Goal: Browse casually

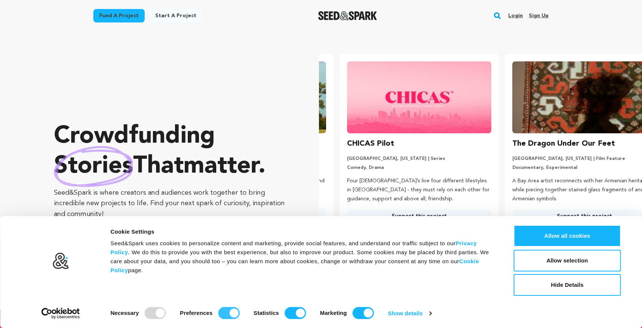
click at [233, 314] on input "Preferences" at bounding box center [228, 313] width 21 height 12
checkbox input "false"
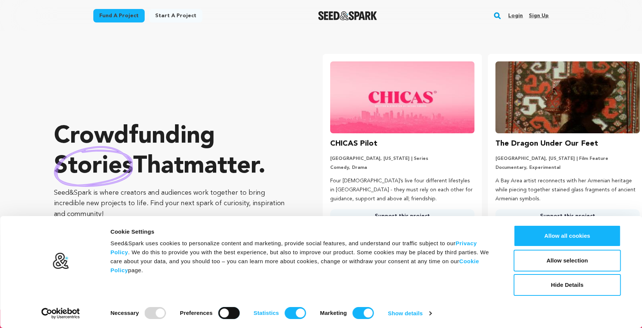
scroll to position [0, 171]
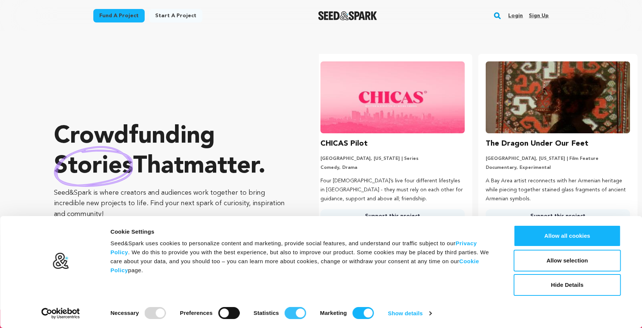
click at [288, 315] on input "Statistics" at bounding box center [295, 313] width 21 height 12
checkbox input "false"
click at [361, 315] on input "Marketing" at bounding box center [363, 313] width 21 height 12
checkbox input "false"
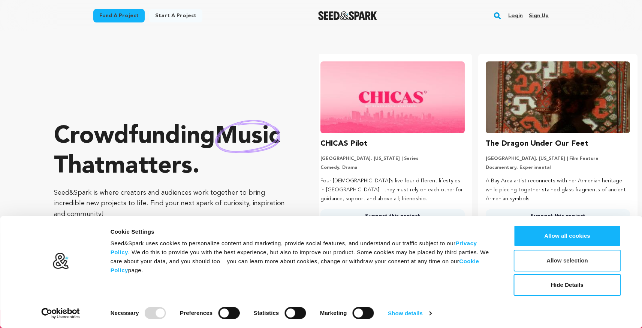
click at [542, 262] on button "Allow selection" at bounding box center [567, 261] width 107 height 22
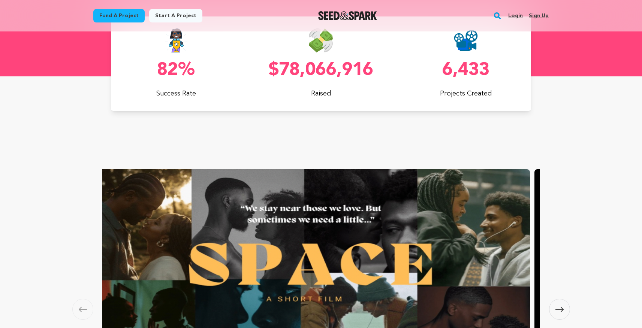
scroll to position [0, 0]
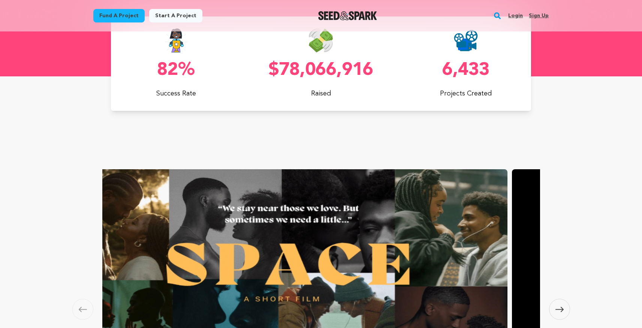
click at [628, 124] on div "Carousel Skip to previous slide page [GEOGRAPHIC_DATA] SPACE Two strangers meet…" at bounding box center [321, 301] width 642 height 450
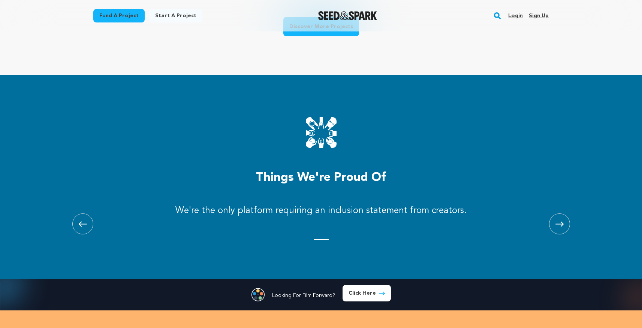
scroll to position [781, 0]
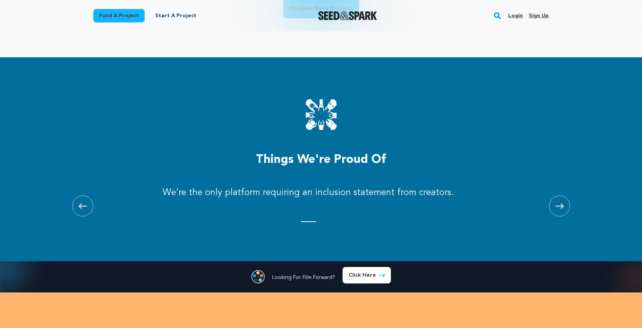
click at [564, 206] on span at bounding box center [559, 206] width 21 height 21
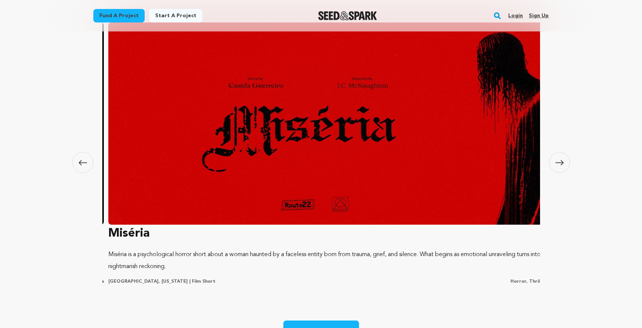
scroll to position [0, 885]
